Goal: Information Seeking & Learning: Learn about a topic

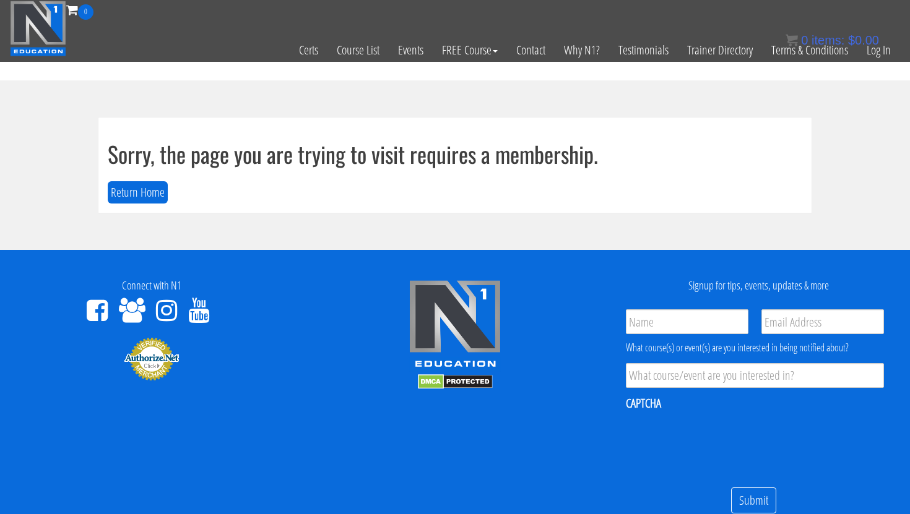
click at [766, 110] on section "Sorry, the page you are trying to visit requires a membership. Return Home" at bounding box center [455, 165] width 910 height 170
click at [870, 54] on link "Log In" at bounding box center [878, 50] width 43 height 61
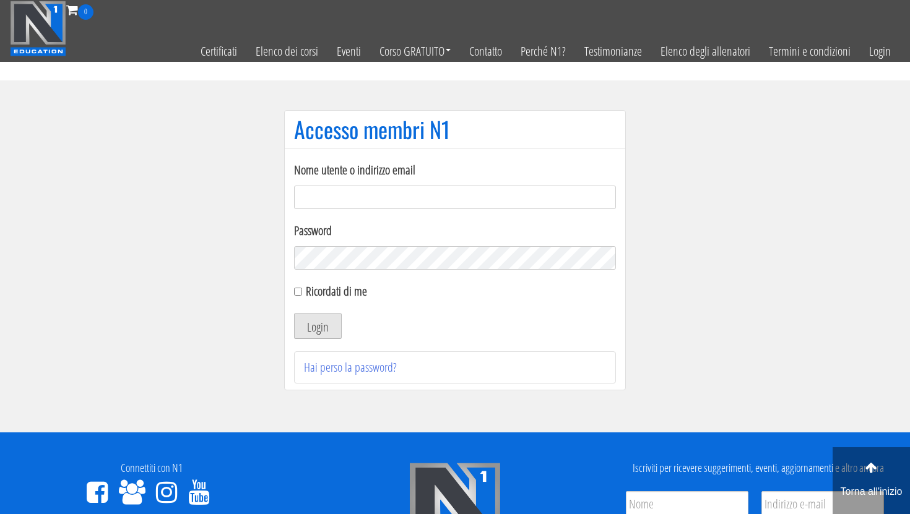
type input "emanueleinvernizzi00@gmail.com"
click at [313, 323] on font "Login" at bounding box center [318, 327] width 22 height 17
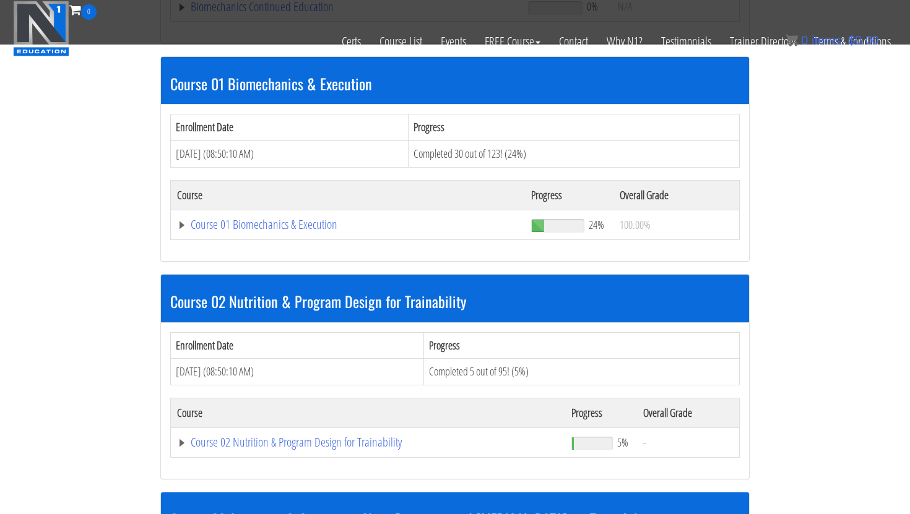
scroll to position [343, 0]
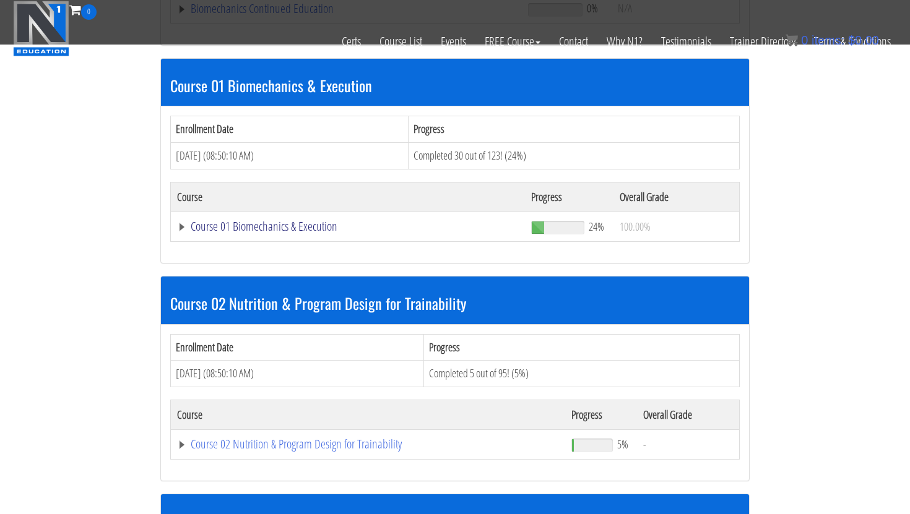
click at [329, 225] on link "Course 01 Biomechanics & Execution" at bounding box center [348, 226] width 342 height 12
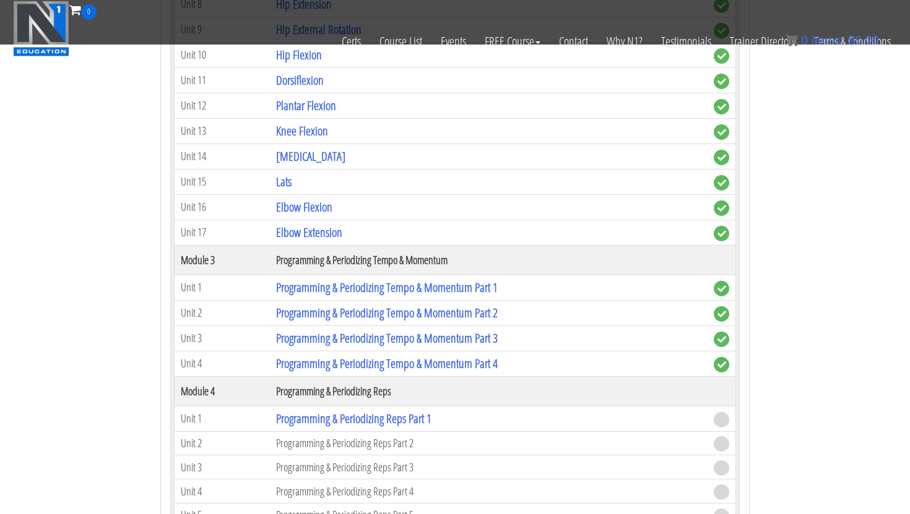
scroll to position [1073, 0]
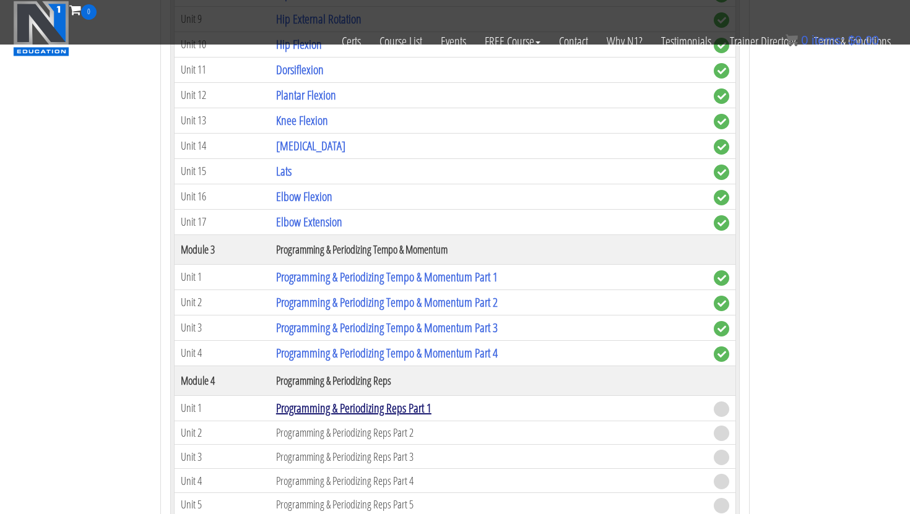
click at [408, 408] on link "Programming & Periodizing Reps Part 1" at bounding box center [353, 408] width 155 height 17
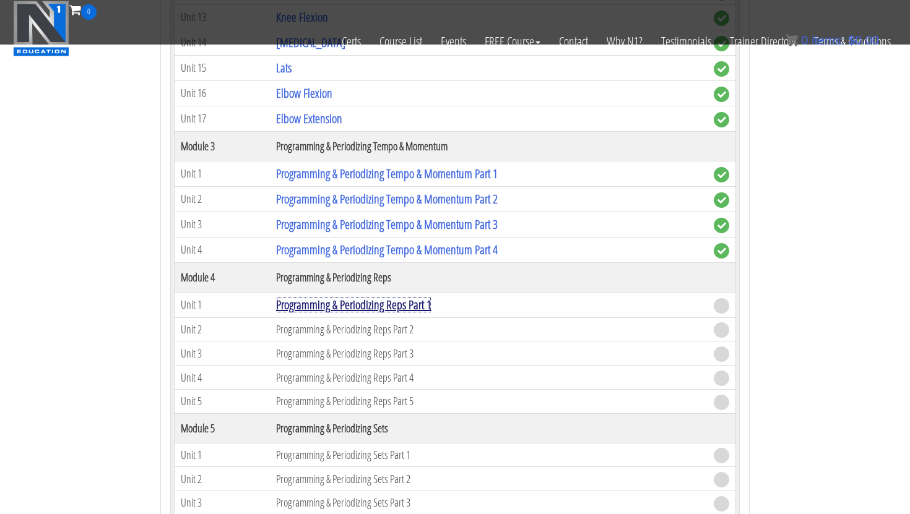
scroll to position [1238, 0]
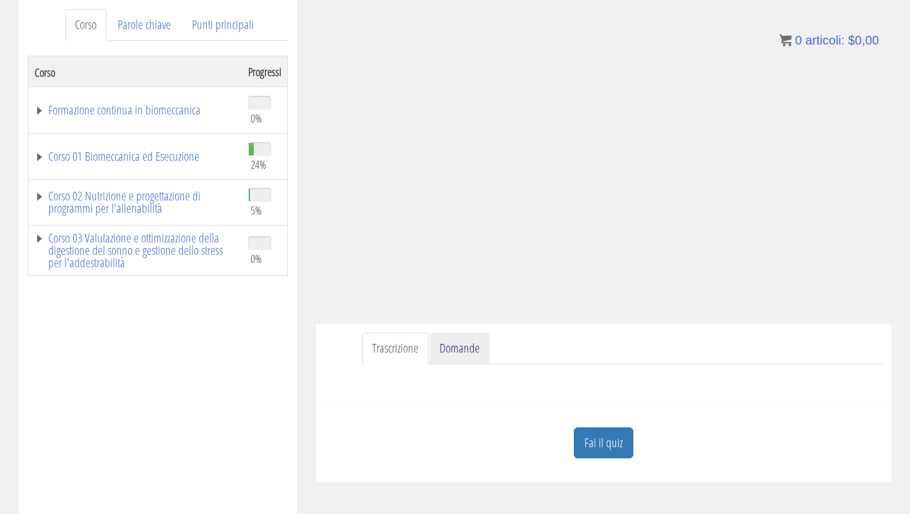
click at [465, 353] on font "Domande" at bounding box center [459, 348] width 40 height 17
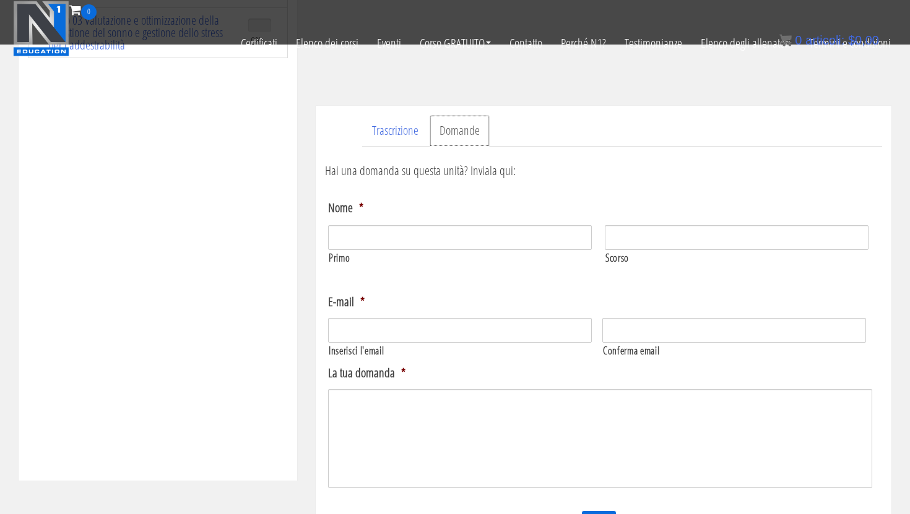
scroll to position [261, 0]
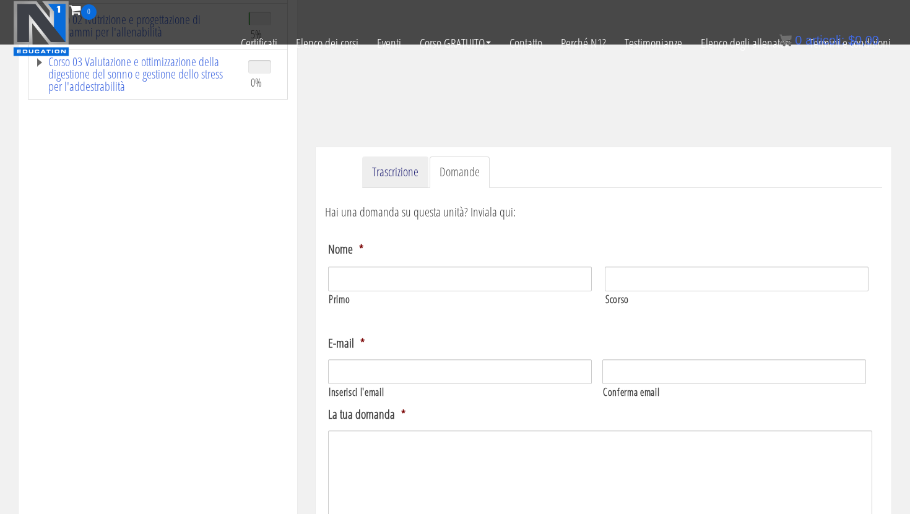
click at [406, 167] on font "Trascrizione" at bounding box center [395, 171] width 46 height 17
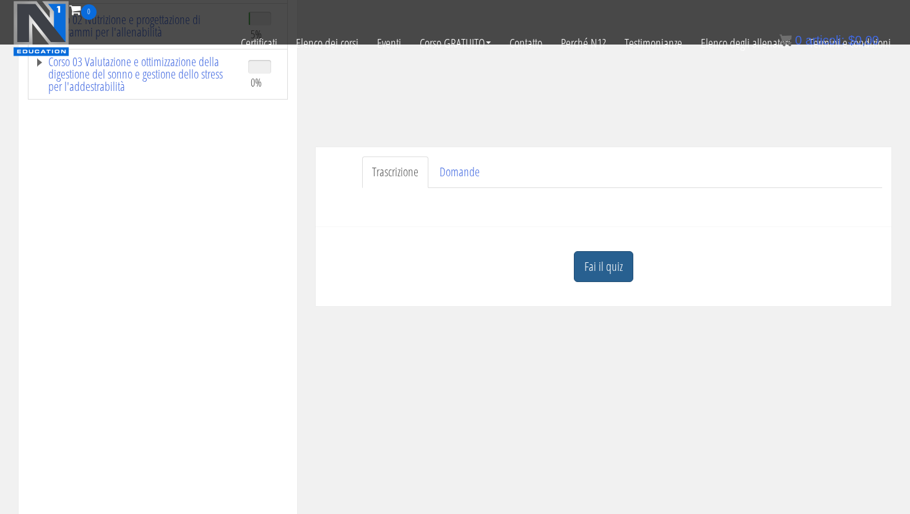
click at [599, 258] on font "Fai il quiz" at bounding box center [603, 265] width 38 height 17
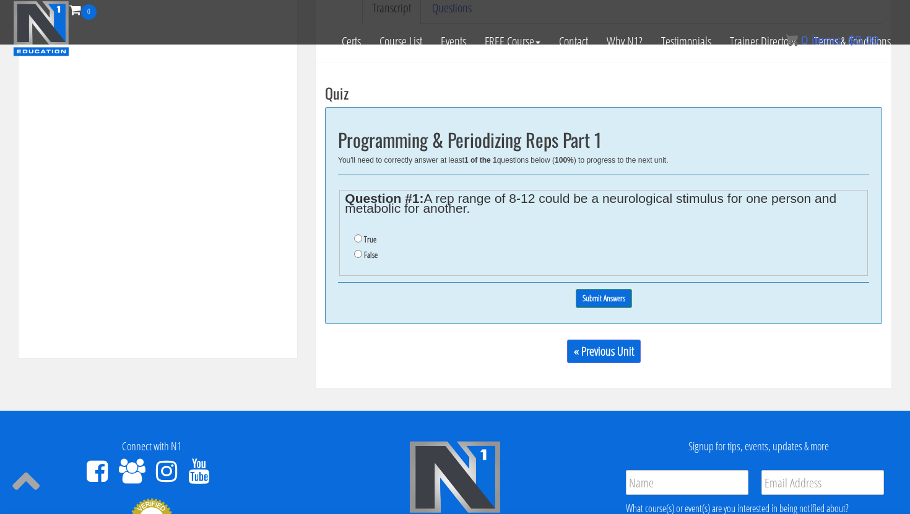
scroll to position [427, 0]
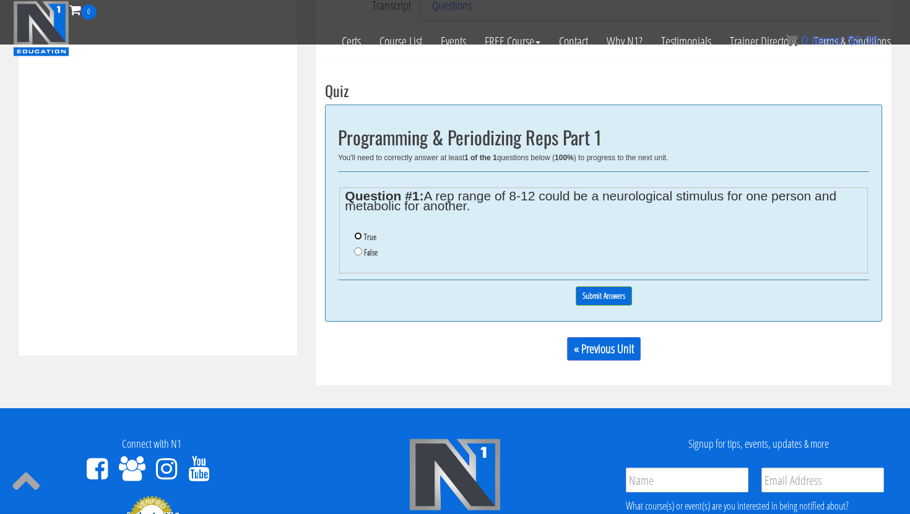
click at [358, 236] on input "True" at bounding box center [358, 236] width 8 height 8
radio input "true"
click at [605, 298] on input "Submit Answers" at bounding box center [604, 296] width 56 height 19
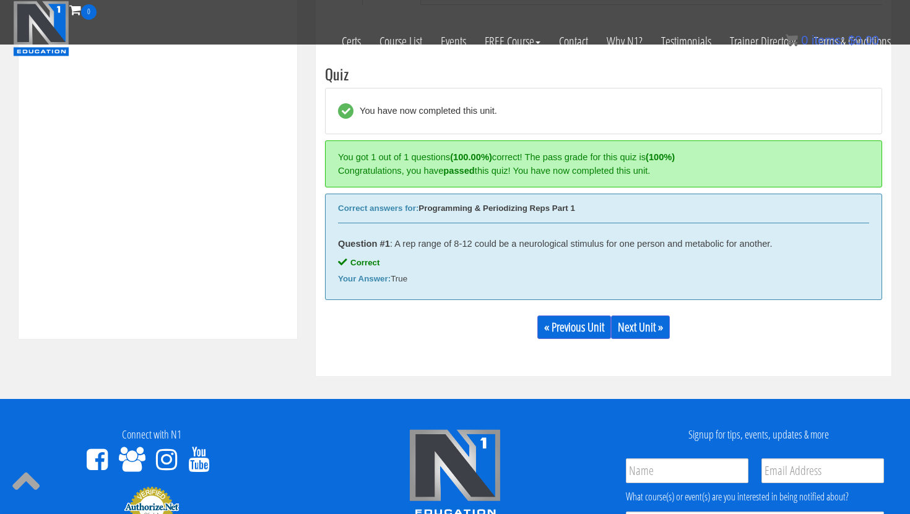
scroll to position [404, 0]
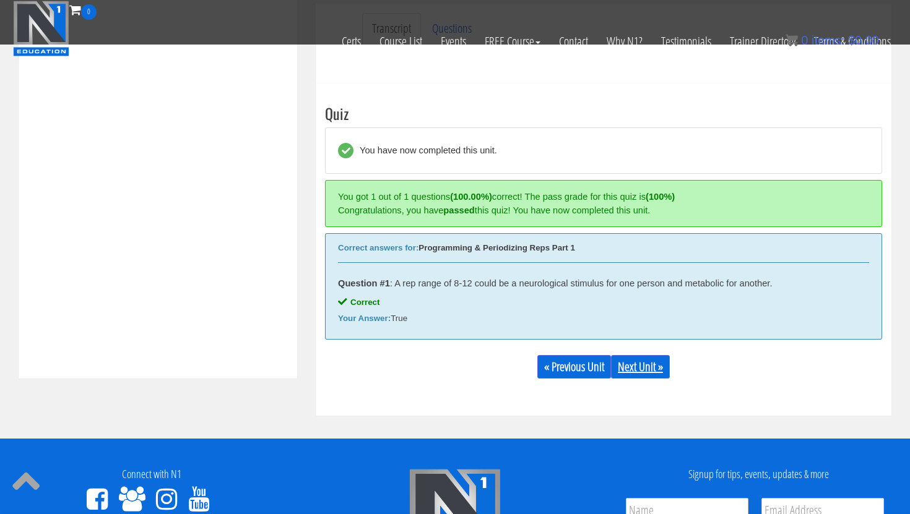
click at [648, 368] on link "Next Unit »" at bounding box center [640, 367] width 59 height 24
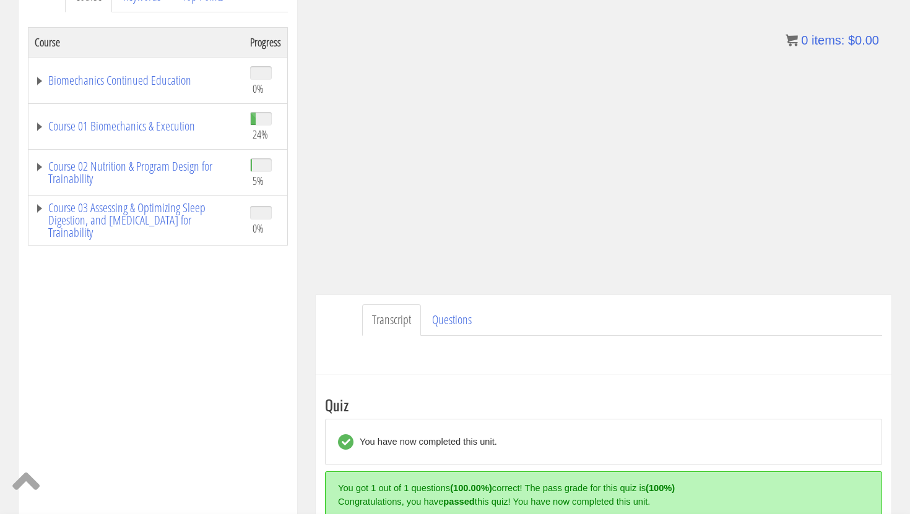
scroll to position [196, 0]
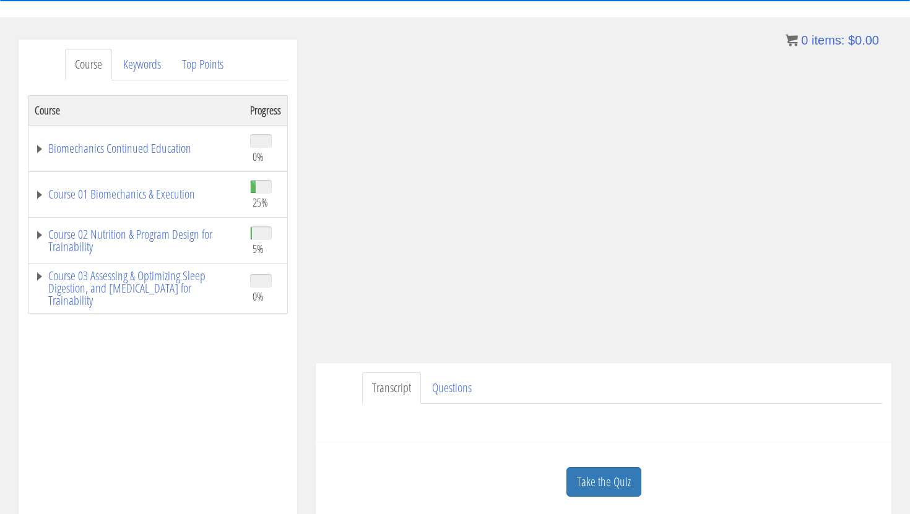
scroll to position [124, 0]
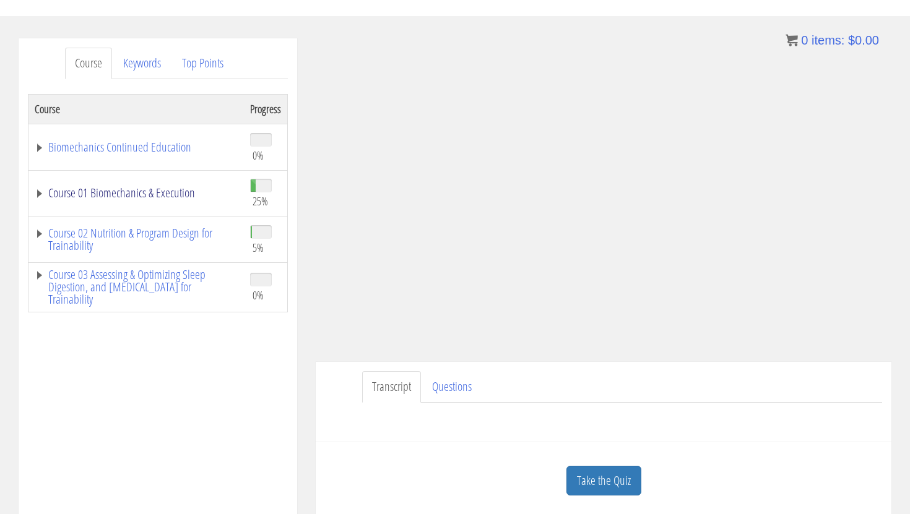
click at [179, 197] on link "Course 01 Biomechanics & Execution" at bounding box center [136, 193] width 203 height 12
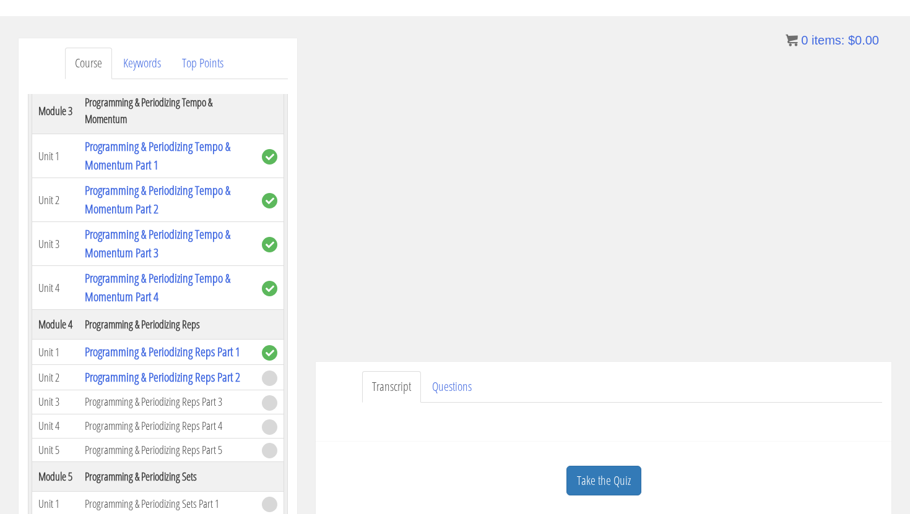
scroll to position [917, 0]
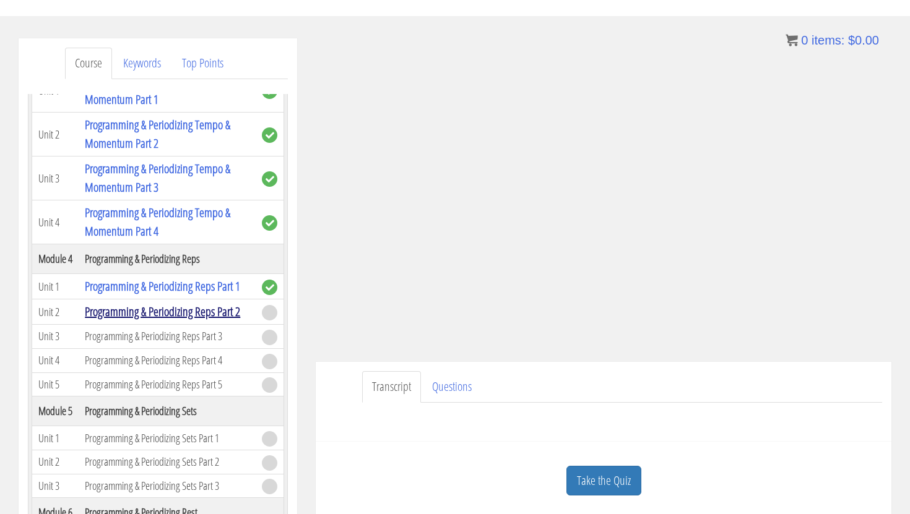
click at [212, 316] on link "Programming & Periodizing Reps Part 2" at bounding box center [162, 311] width 155 height 17
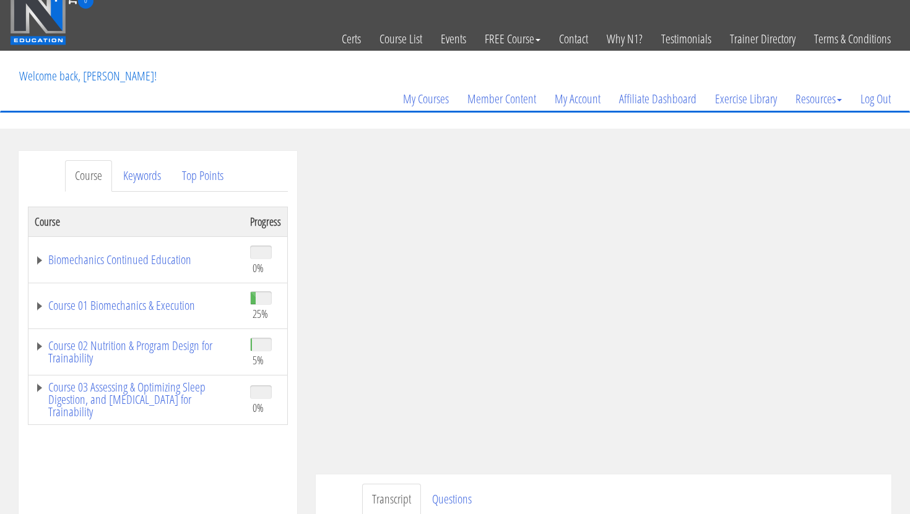
scroll to position [6, 0]
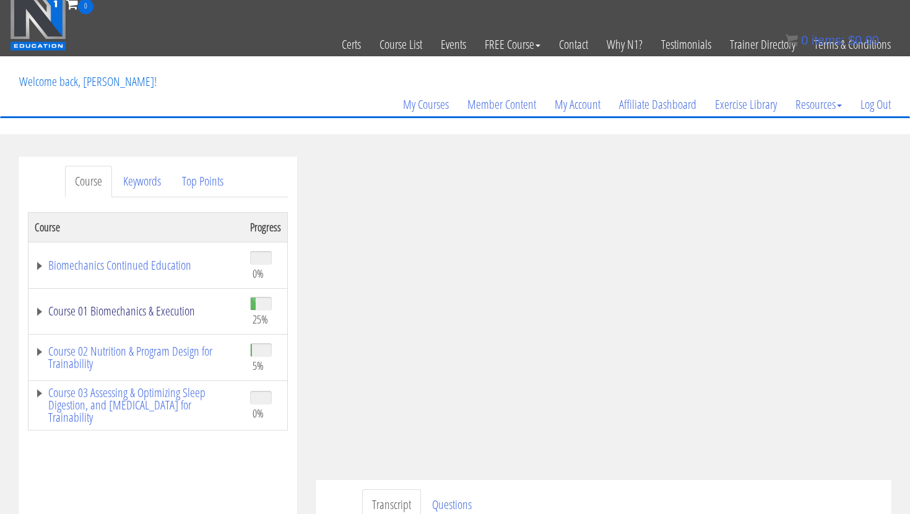
click at [169, 317] on link "Course 01 Biomechanics & Execution" at bounding box center [136, 311] width 203 height 12
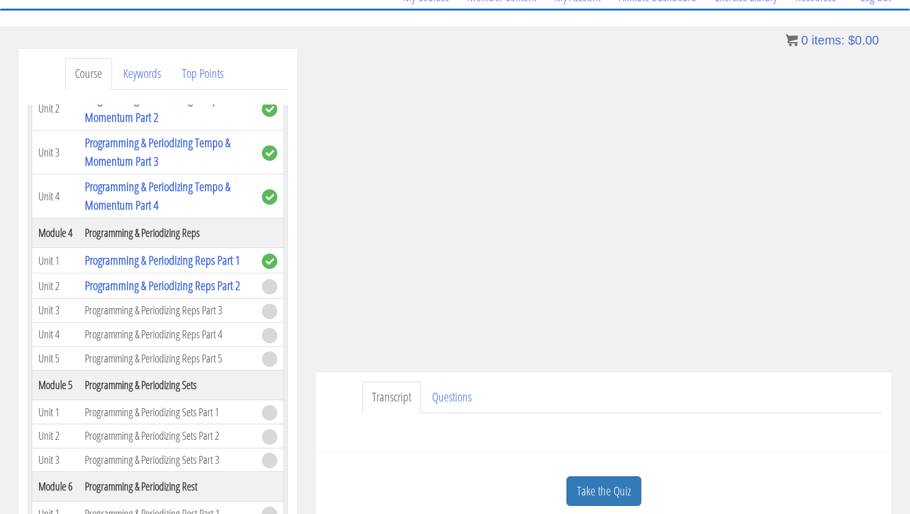
scroll to position [161, 0]
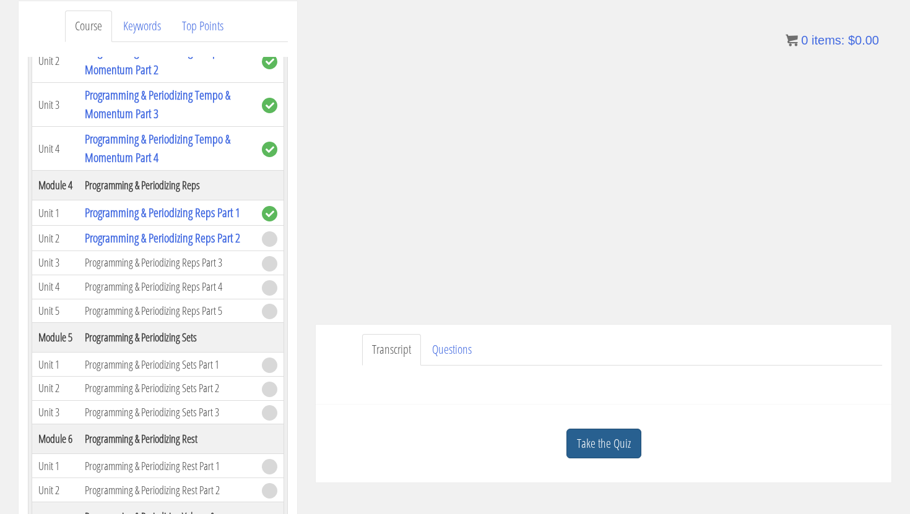
click at [610, 447] on link "Take the Quiz" at bounding box center [603, 444] width 75 height 30
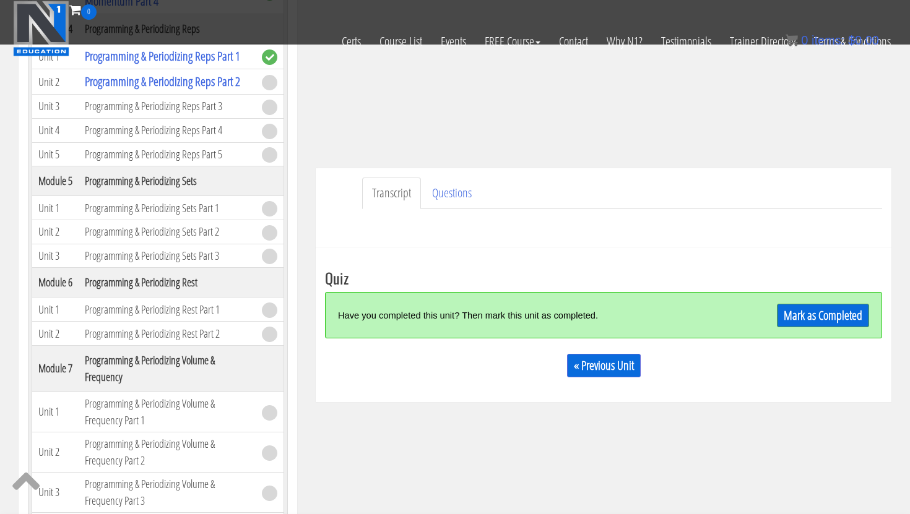
scroll to position [238, 0]
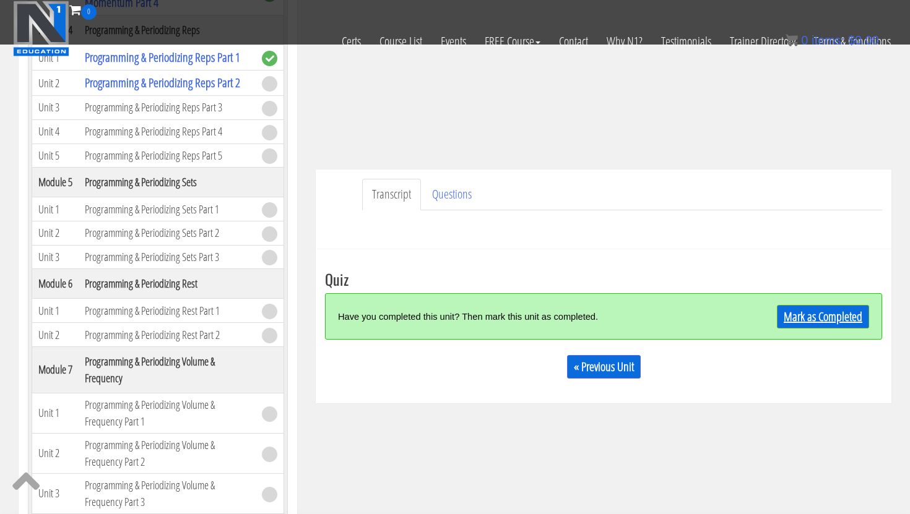
click at [798, 318] on link "Mark as Completed" at bounding box center [823, 317] width 92 height 24
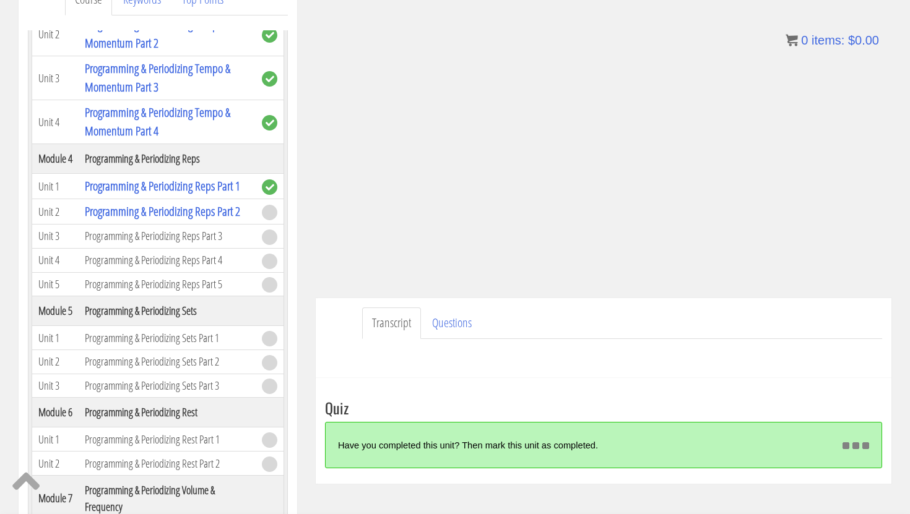
scroll to position [220, 0]
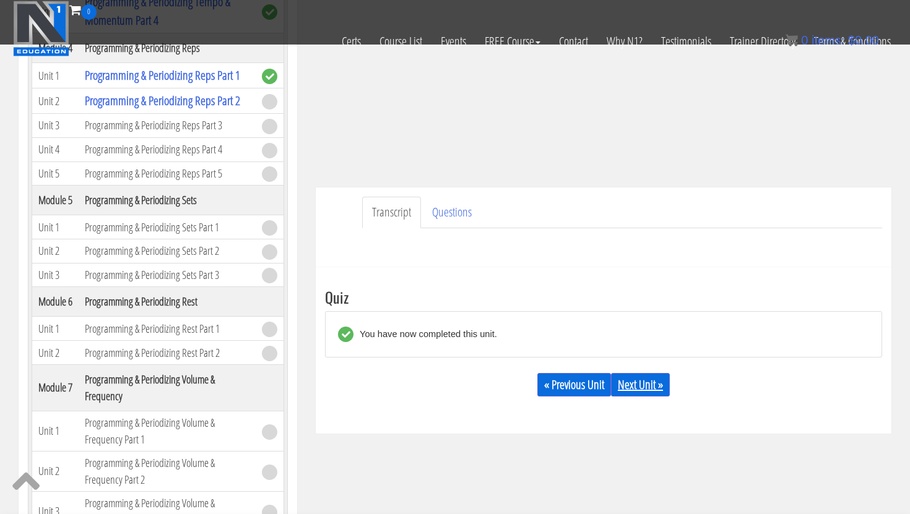
click at [641, 384] on link "Next Unit »" at bounding box center [640, 385] width 59 height 24
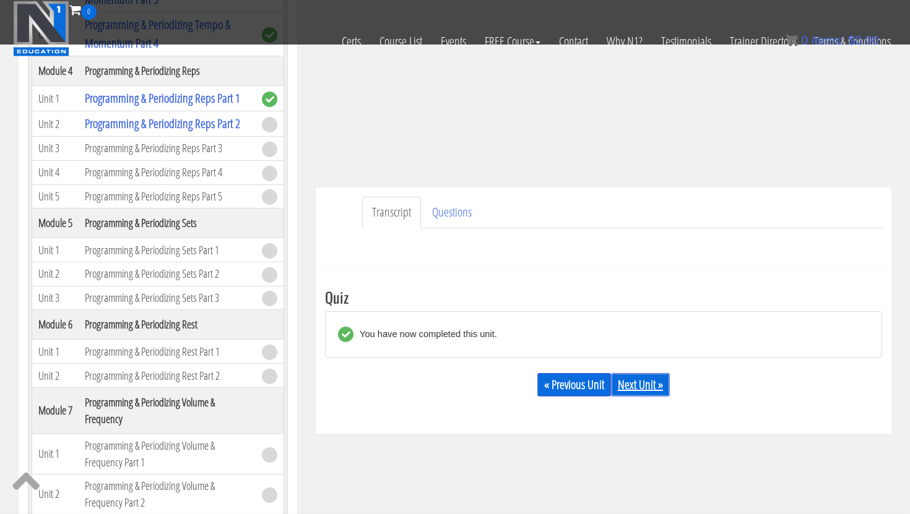
scroll to position [930, 0]
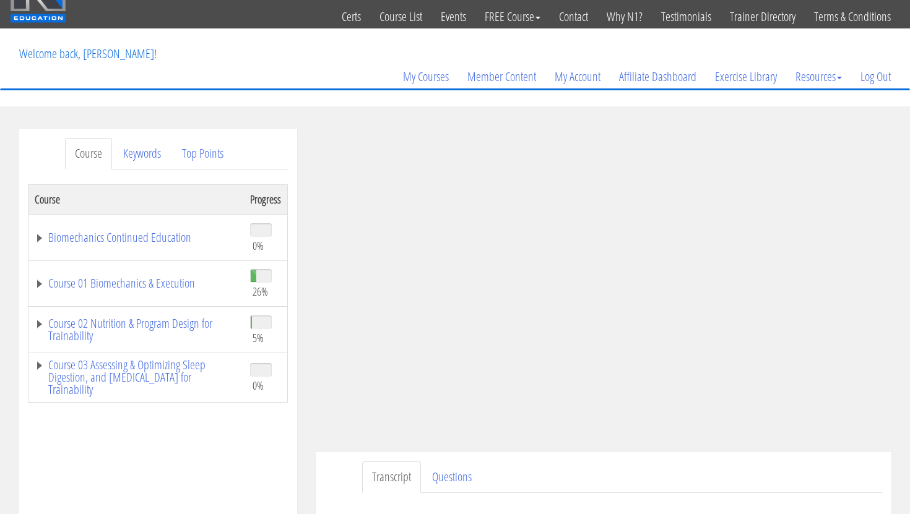
scroll to position [48, 0]
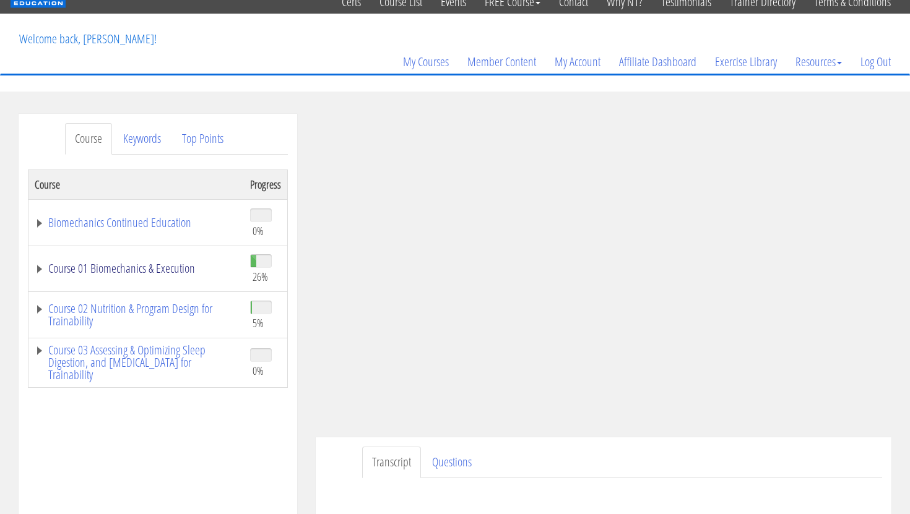
click at [172, 268] on link "Course 01 Biomechanics & Execution" at bounding box center [136, 268] width 203 height 12
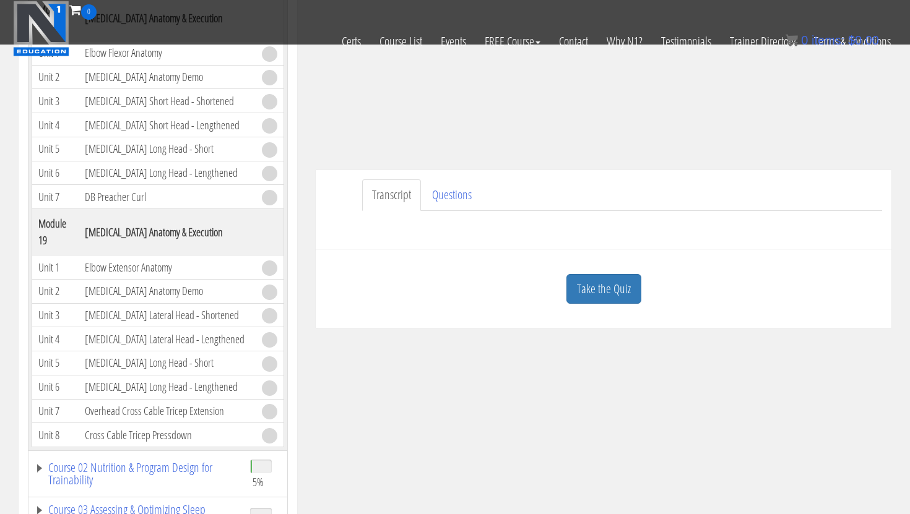
scroll to position [3568, 0]
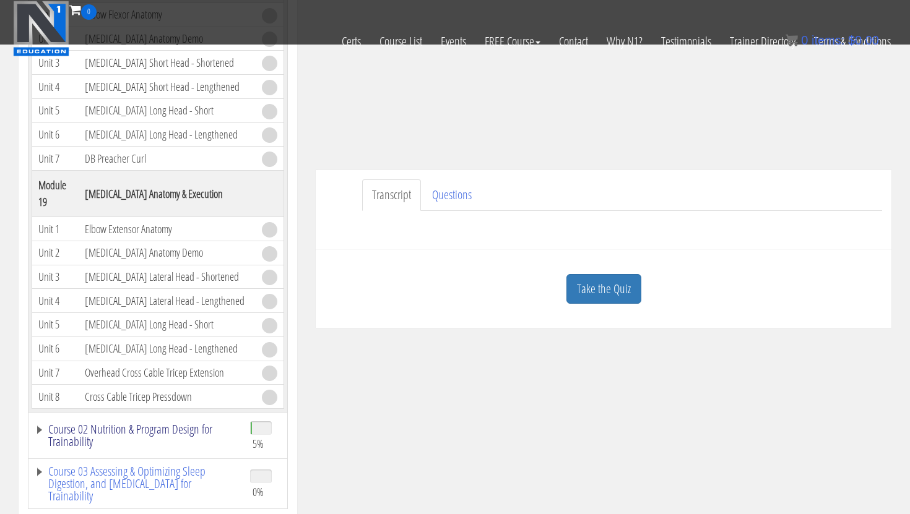
click at [172, 430] on link "Course 02 Nutrition & Program Design for Trainability" at bounding box center [136, 435] width 203 height 25
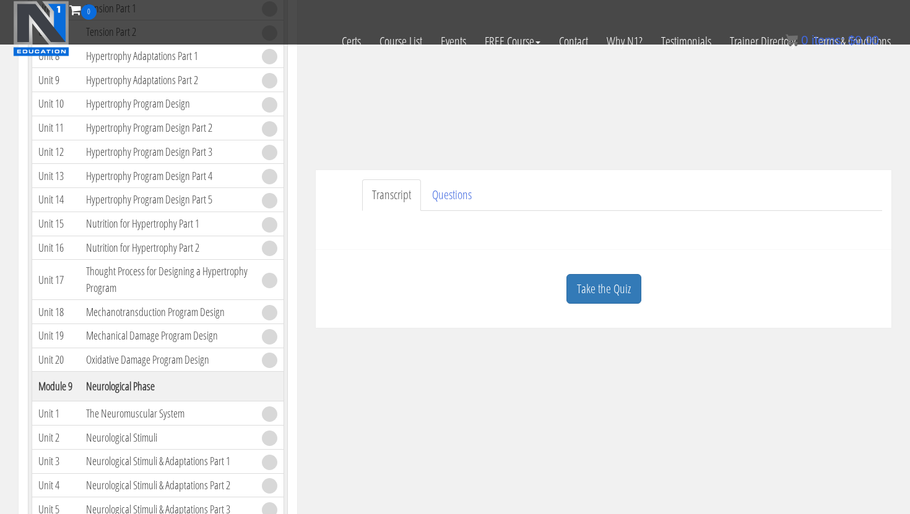
scroll to position [5686, 0]
